Goal: Find contact information: Find contact information

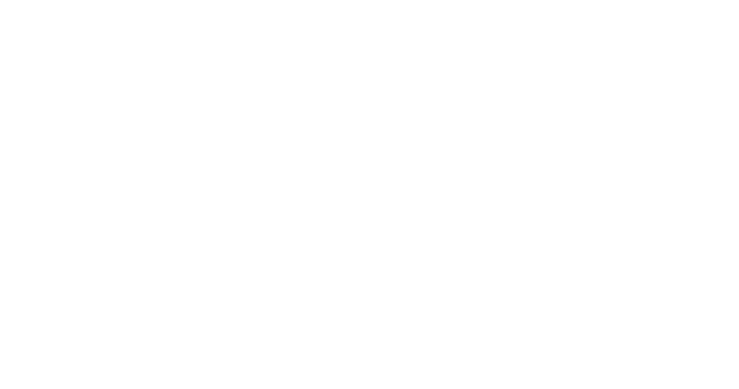
select select "Song"
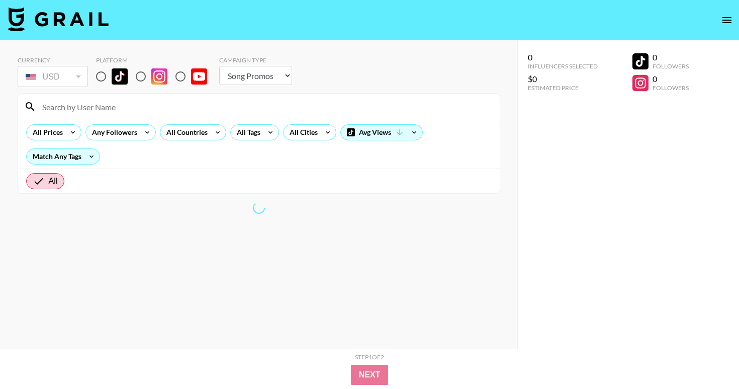
click at [123, 101] on input at bounding box center [265, 107] width 458 height 16
paste input "@harley_haisleyyy"
click at [48, 111] on input "@harley_haisleyyy" at bounding box center [265, 107] width 458 height 16
click at [46, 105] on input "@harley_haisleyyy" at bounding box center [265, 107] width 458 height 16
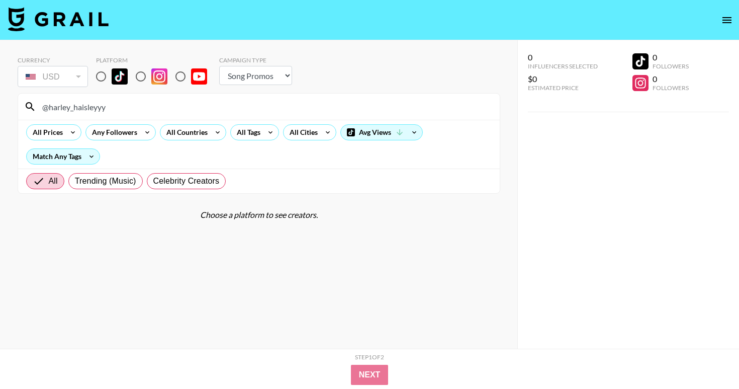
click at [48, 106] on input "@harley_haisleyyy" at bounding box center [265, 107] width 458 height 16
type input "harley_haisleyyy"
click at [98, 77] on input "radio" at bounding box center [100, 76] width 21 height 21
radio input "true"
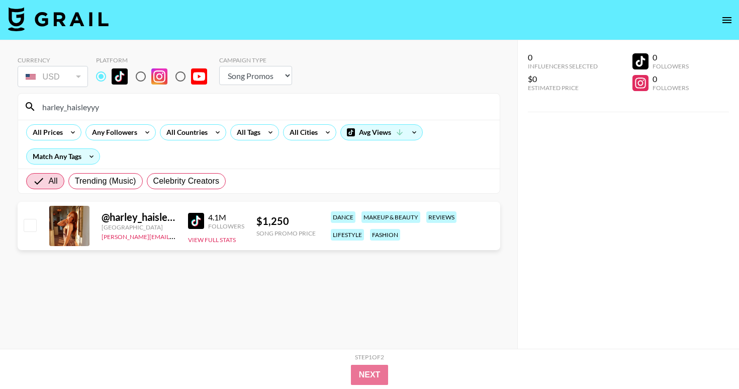
click at [218, 317] on section "Currency USD USD ​ Platform Campaign Type Choose Type... Song Promos Brand Prom…" at bounding box center [259, 202] width 483 height 308
copy link "[PERSON_NAME][EMAIL_ADDRESS][DOMAIN_NAME]"
